Goal: Entertainment & Leisure: Consume media (video, audio)

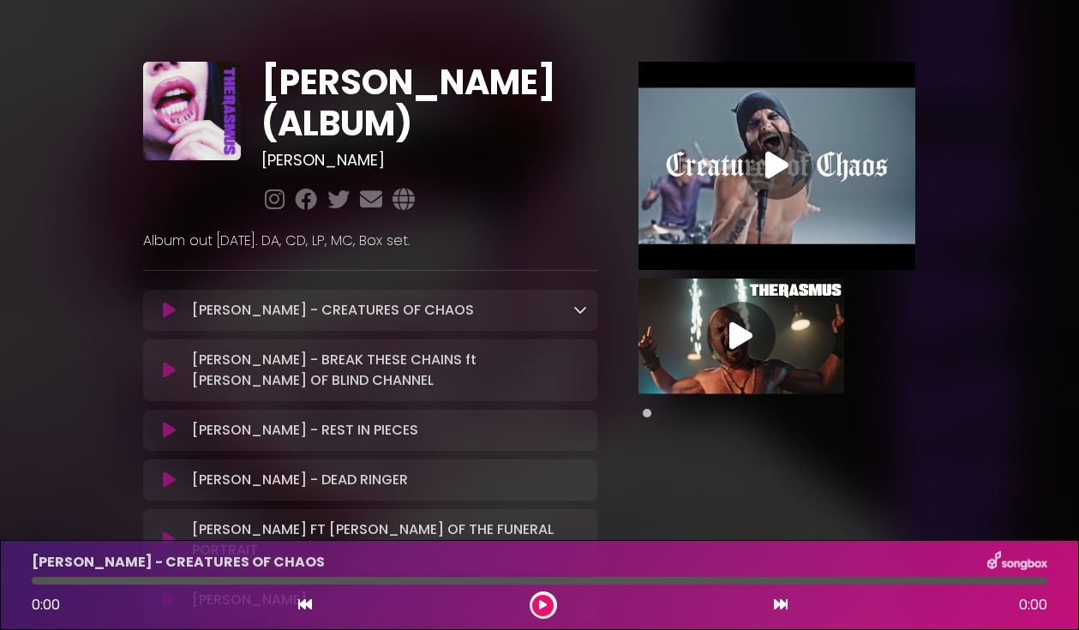
click at [163, 309] on icon at bounding box center [169, 310] width 13 height 17
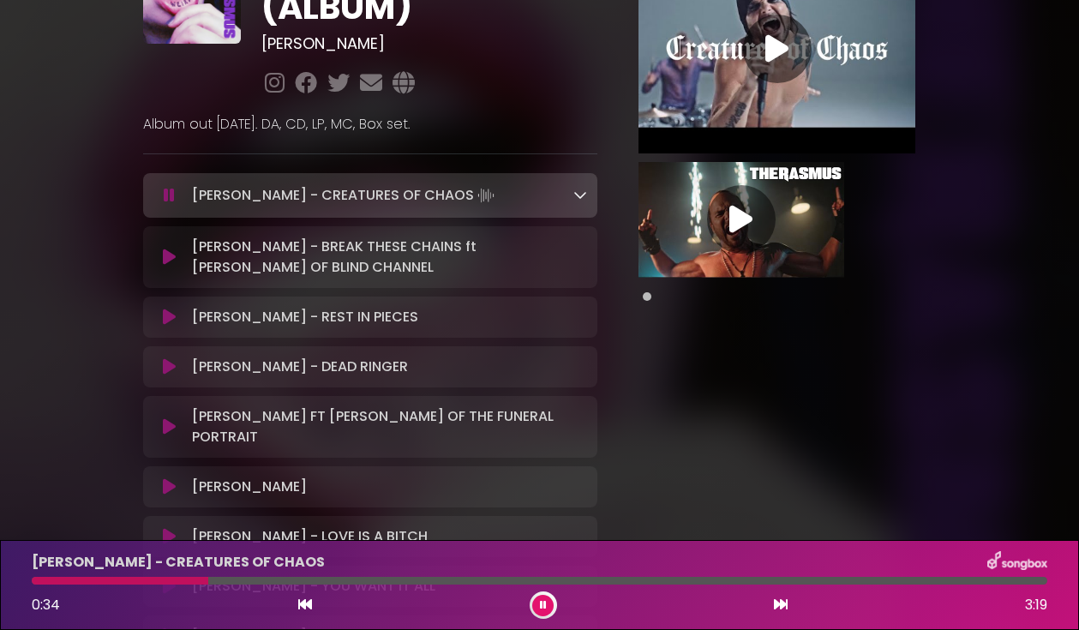
scroll to position [108, 0]
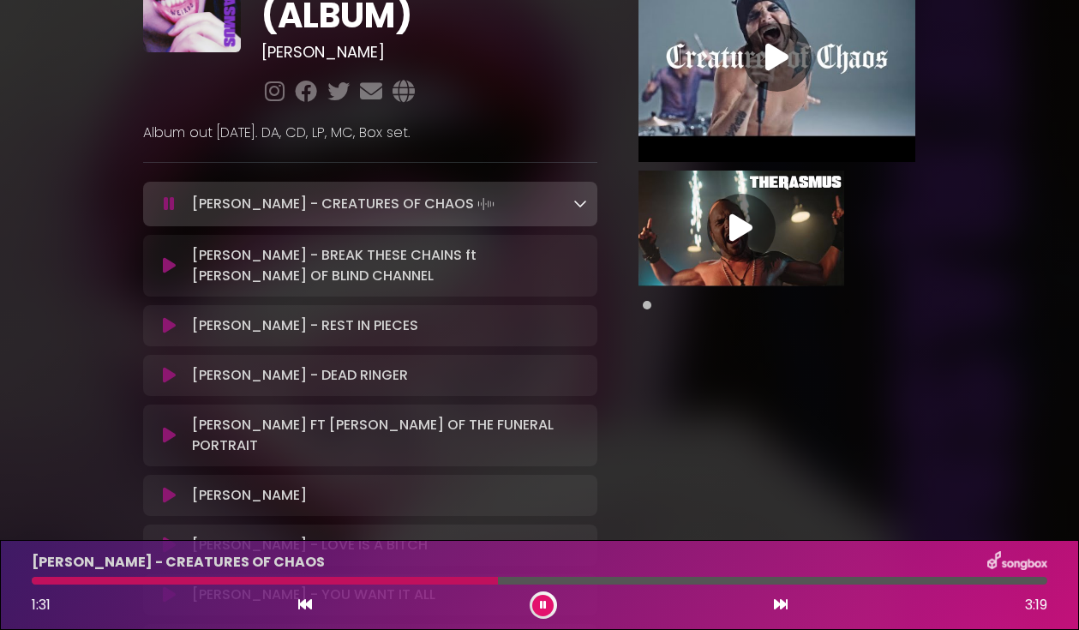
click at [542, 605] on icon at bounding box center [543, 605] width 7 height 10
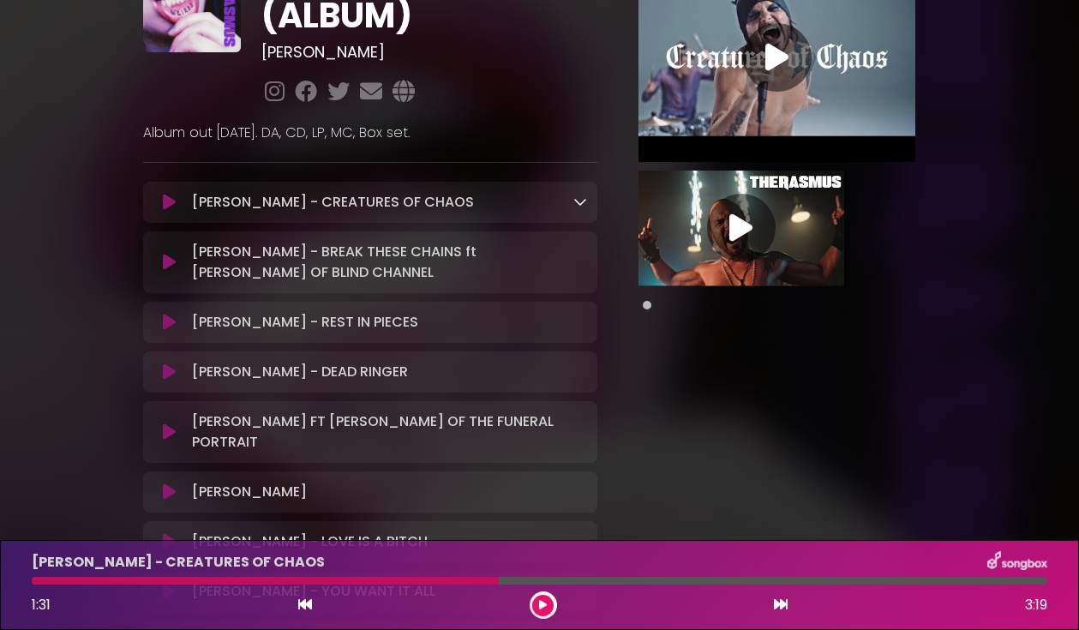
click at [551, 601] on button at bounding box center [542, 605] width 21 height 21
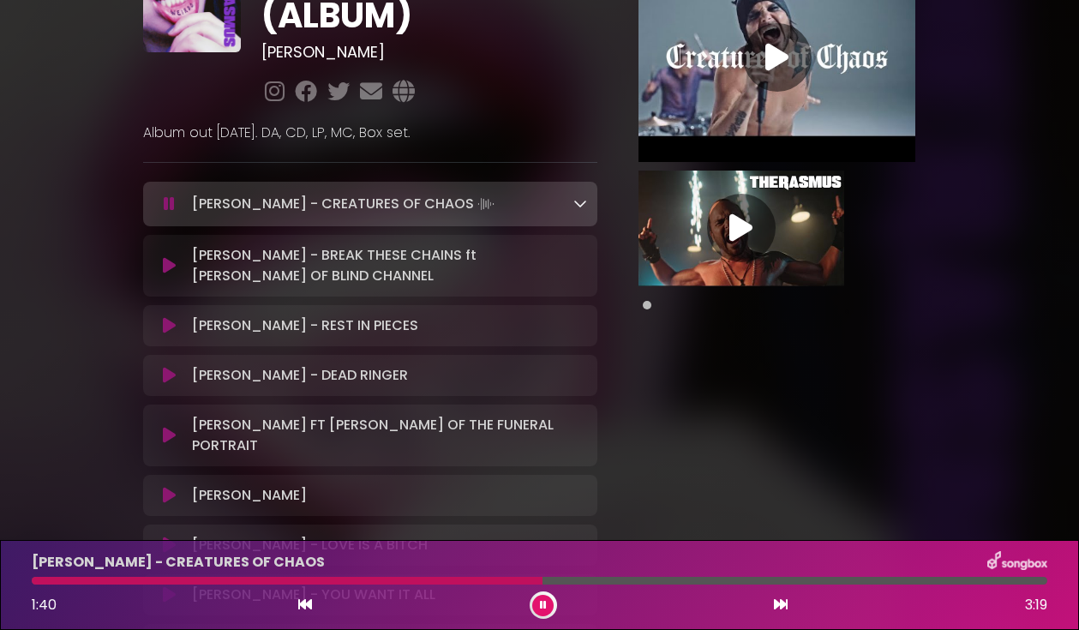
click at [327, 261] on p "[PERSON_NAME] - BREAK THESE CHAINS ft [PERSON_NAME] OF BLIND CHANNEL Loading Tr…" at bounding box center [389, 265] width 395 height 41
click at [173, 269] on icon at bounding box center [169, 265] width 13 height 17
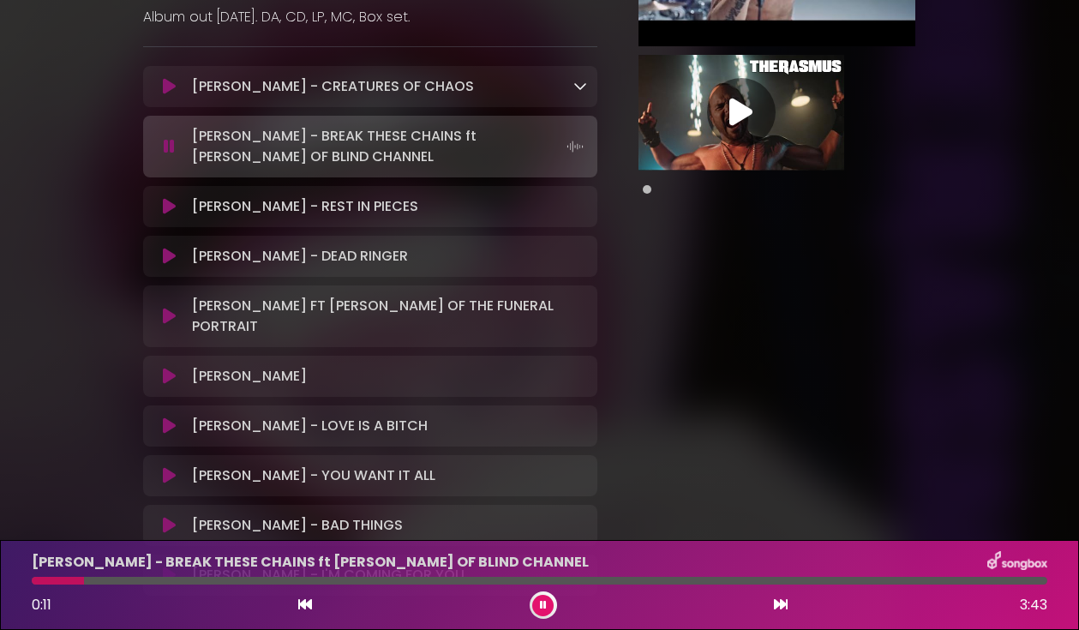
scroll to position [218, 0]
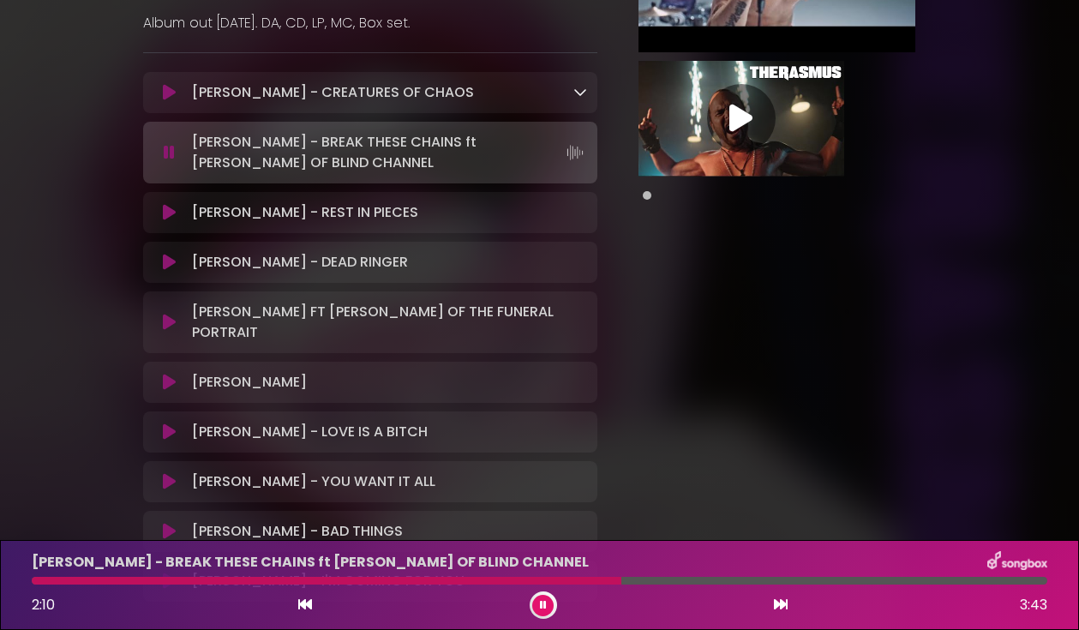
click at [338, 214] on p "[PERSON_NAME] - REST IN PIECES Loading Track..." at bounding box center [305, 212] width 226 height 21
click at [171, 219] on icon at bounding box center [169, 212] width 13 height 17
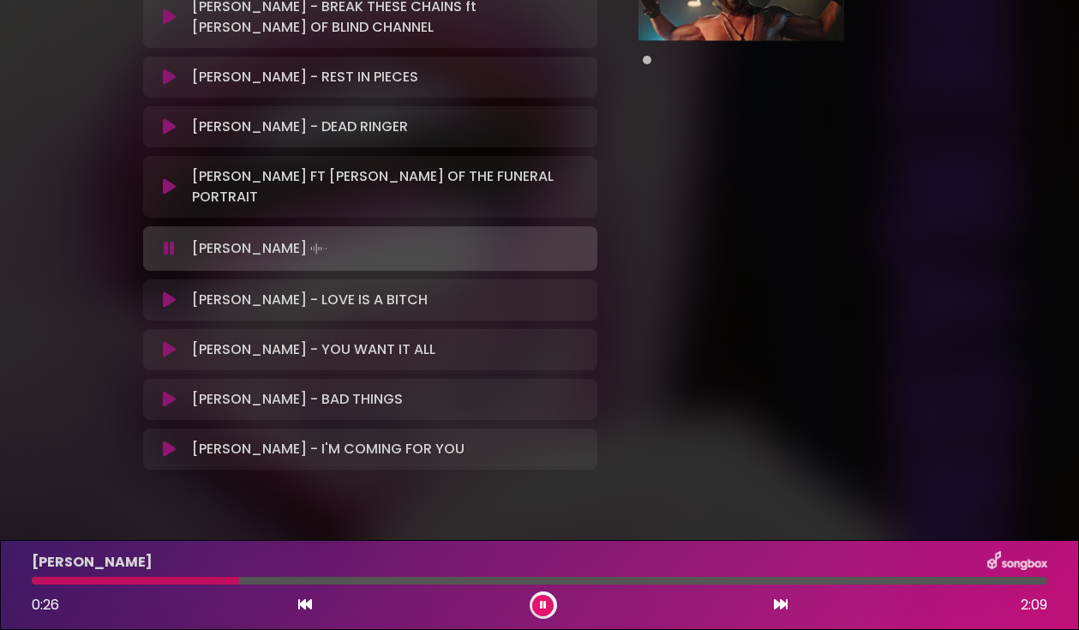
scroll to position [355, 0]
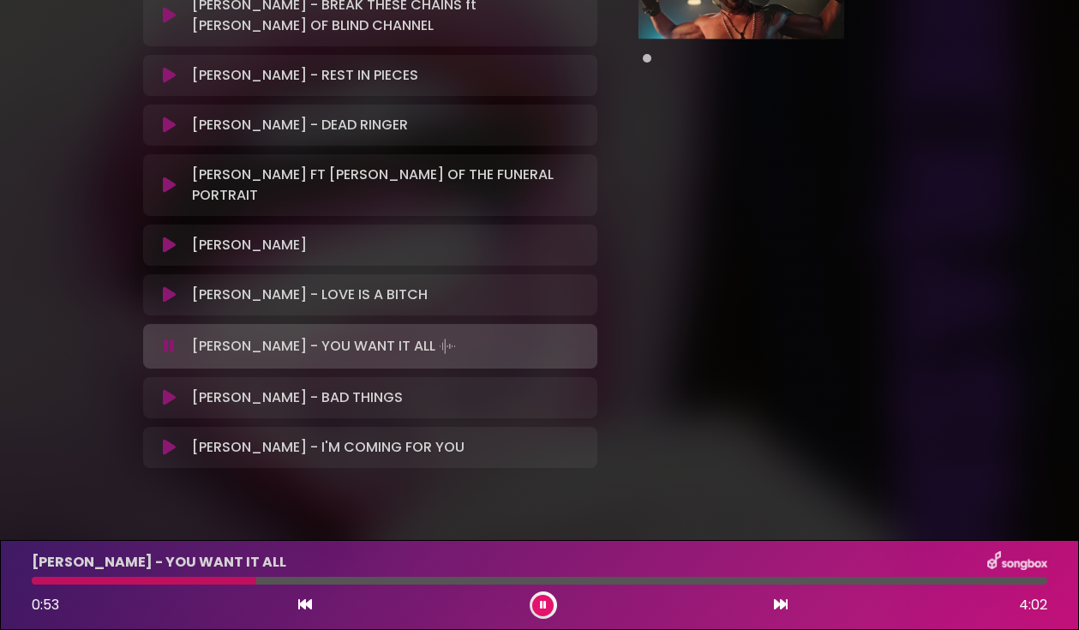
click at [548, 616] on div at bounding box center [543, 604] width 27 height 27
click at [542, 604] on icon at bounding box center [543, 605] width 7 height 10
